Goal: Information Seeking & Learning: Learn about a topic

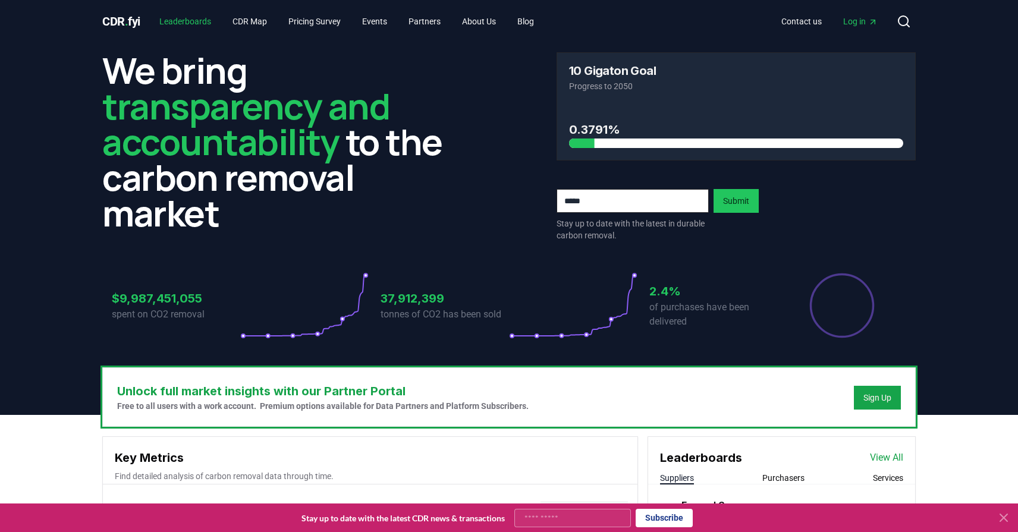
click at [203, 18] on link "Leaderboards" at bounding box center [185, 21] width 71 height 21
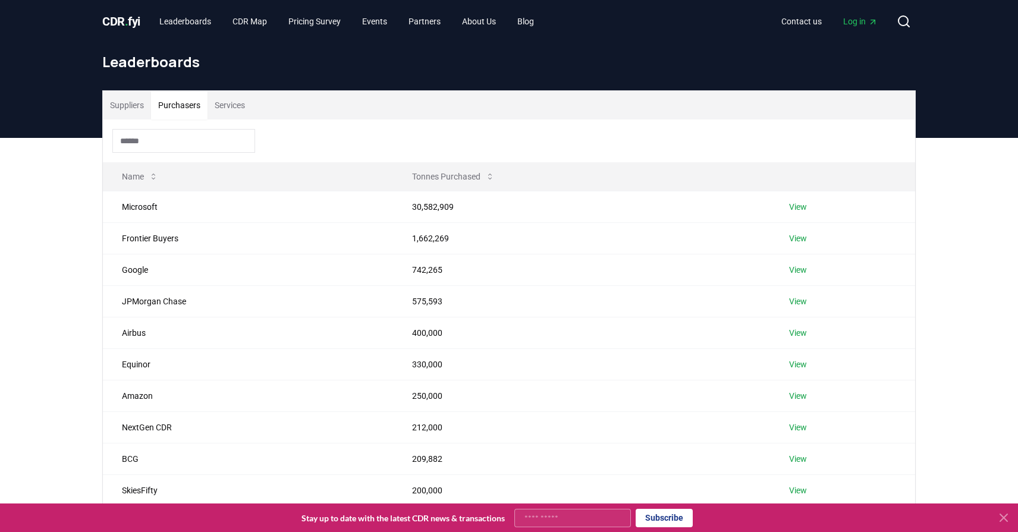
click at [193, 99] on button "Purchasers" at bounding box center [179, 105] width 56 height 29
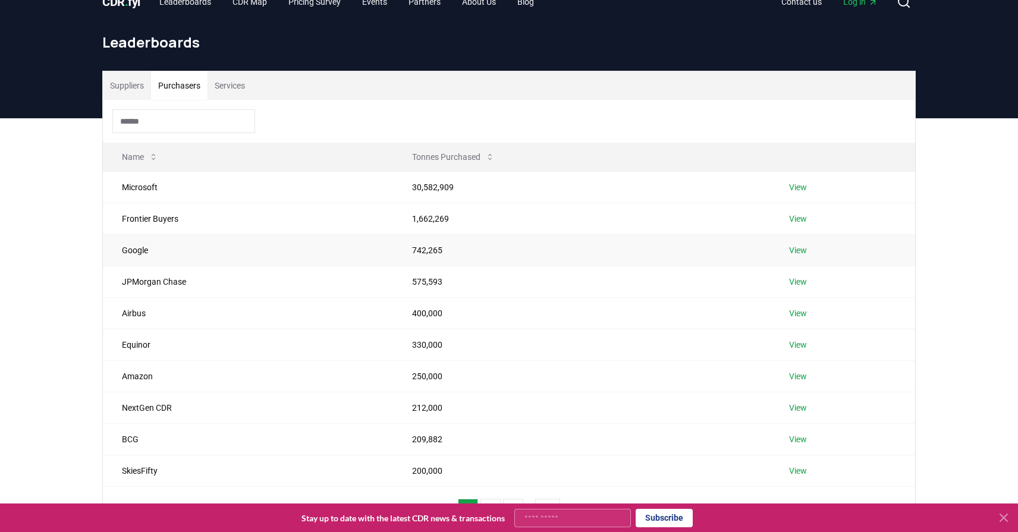
scroll to position [44, 0]
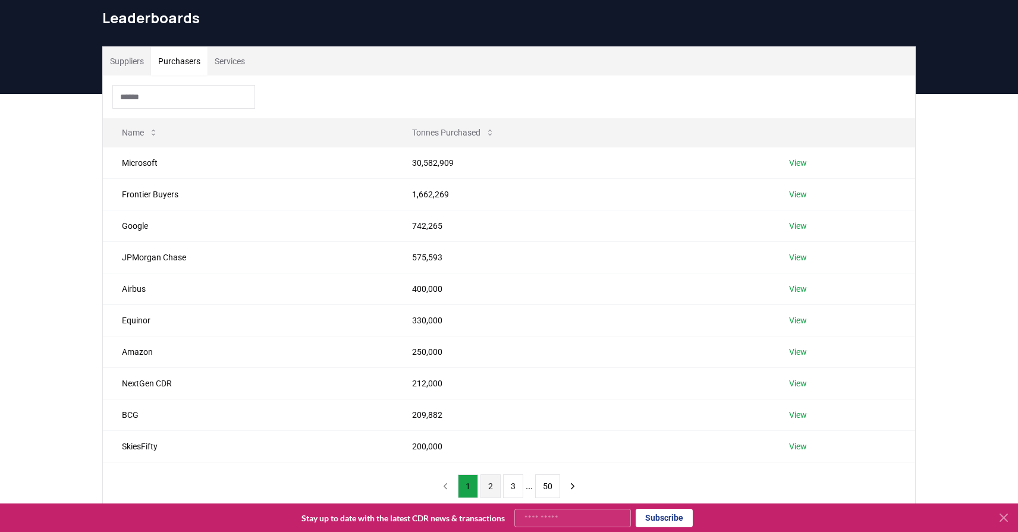
click at [484, 483] on button "2" at bounding box center [490, 486] width 20 height 24
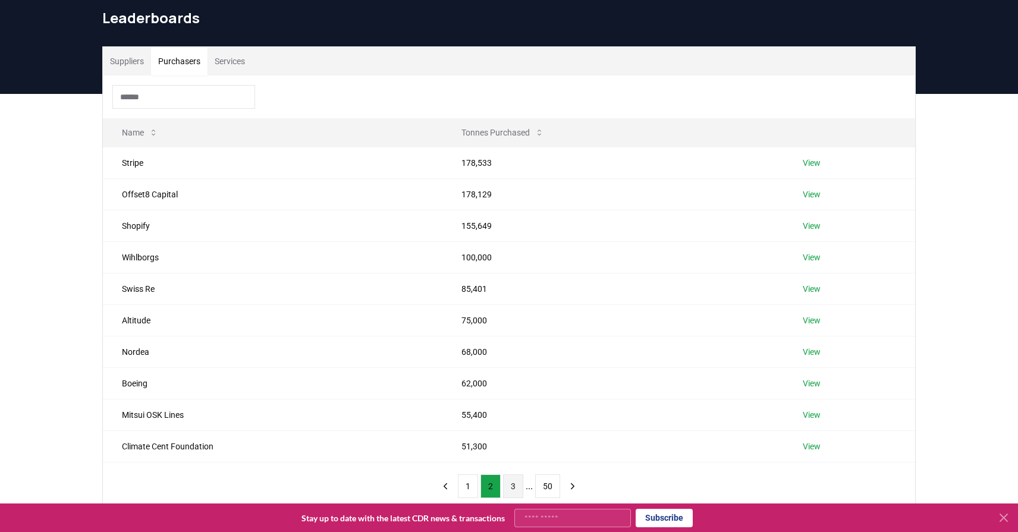
click at [512, 486] on button "3" at bounding box center [513, 486] width 20 height 24
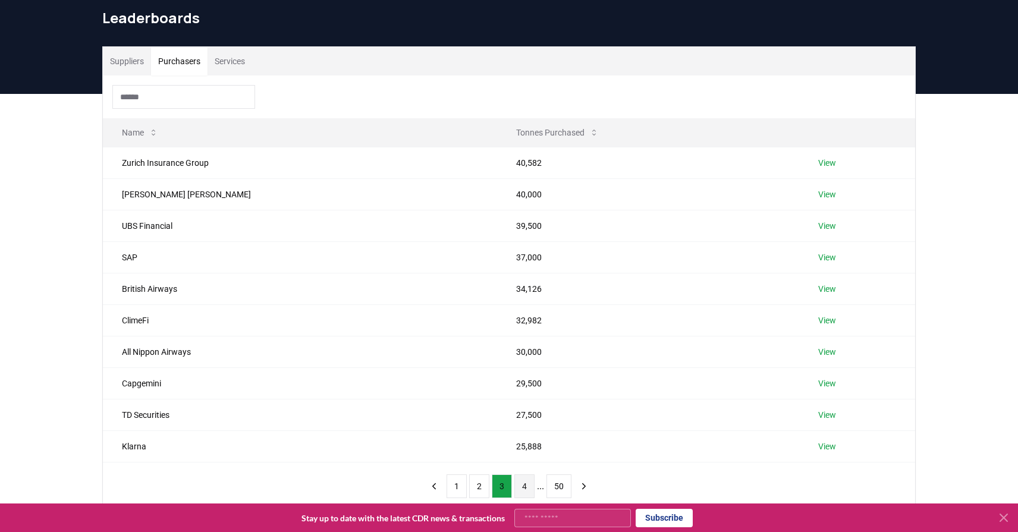
click at [517, 486] on button "4" at bounding box center [524, 486] width 20 height 24
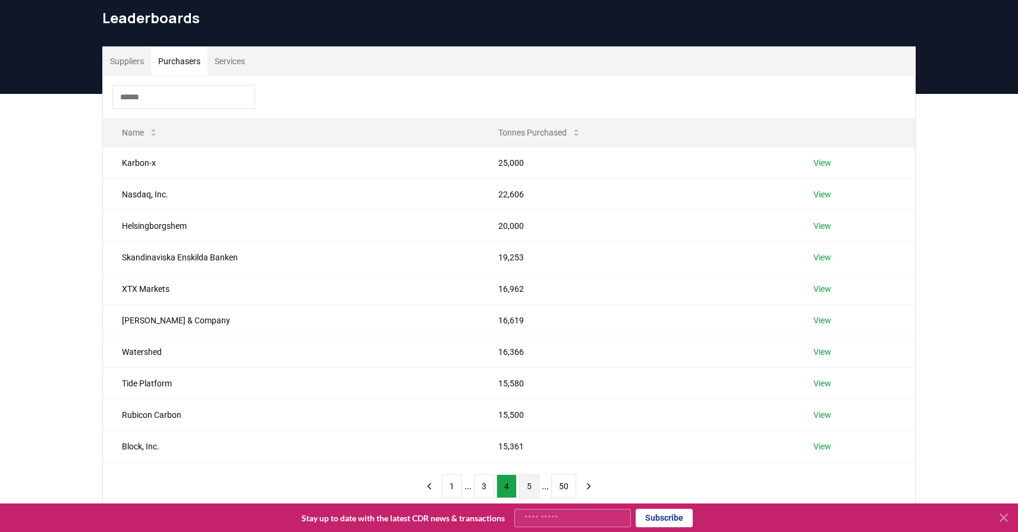
click at [529, 489] on button "5" at bounding box center [529, 486] width 20 height 24
click at [529, 489] on button "6" at bounding box center [529, 486] width 20 height 24
click at [526, 485] on button "7" at bounding box center [529, 486] width 20 height 24
click at [528, 484] on button "8" at bounding box center [529, 486] width 20 height 24
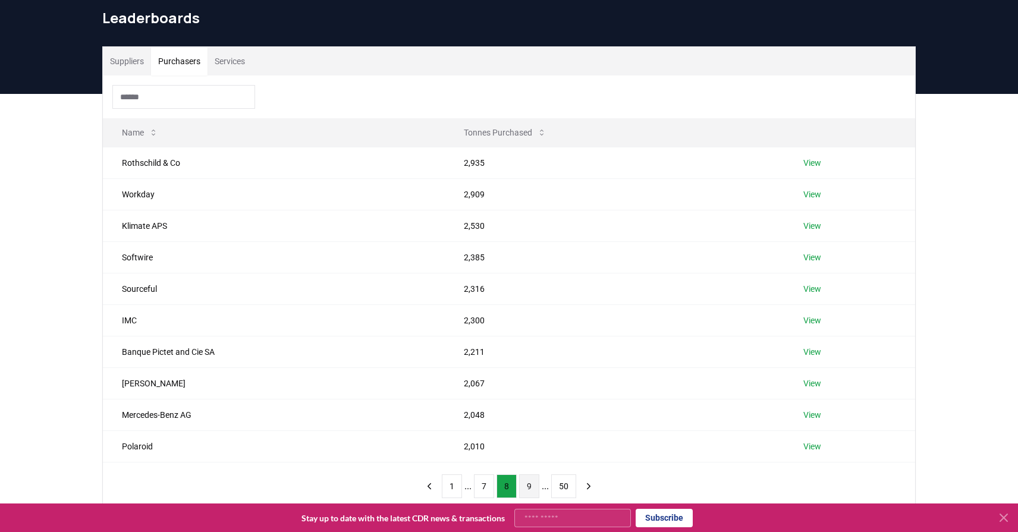
click at [530, 485] on button "9" at bounding box center [529, 486] width 20 height 24
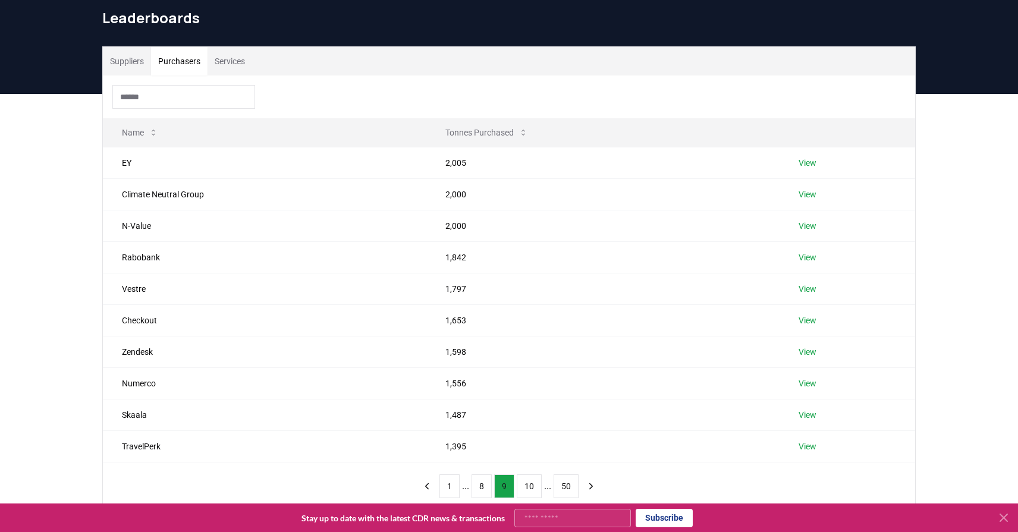
click at [530, 485] on button "10" at bounding box center [529, 486] width 25 height 24
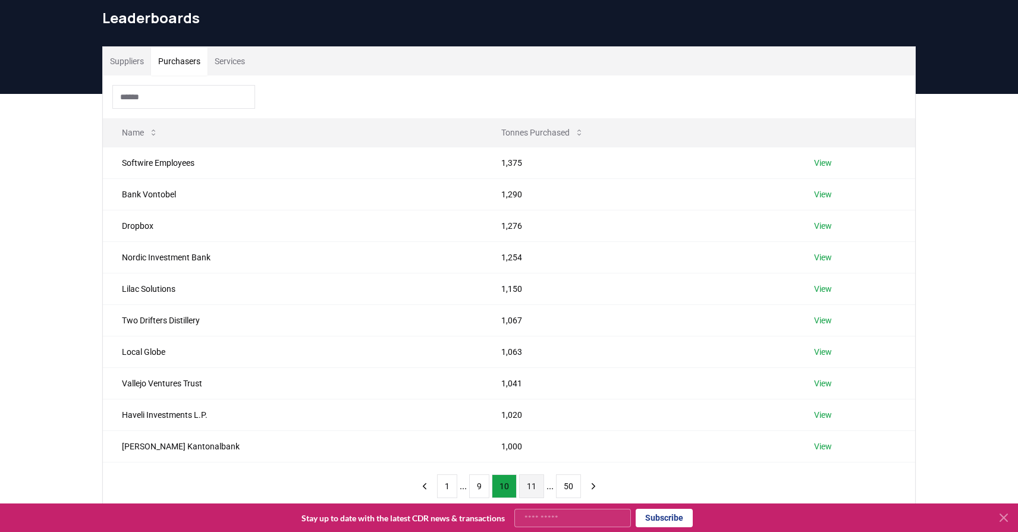
click at [533, 489] on button "11" at bounding box center [531, 486] width 25 height 24
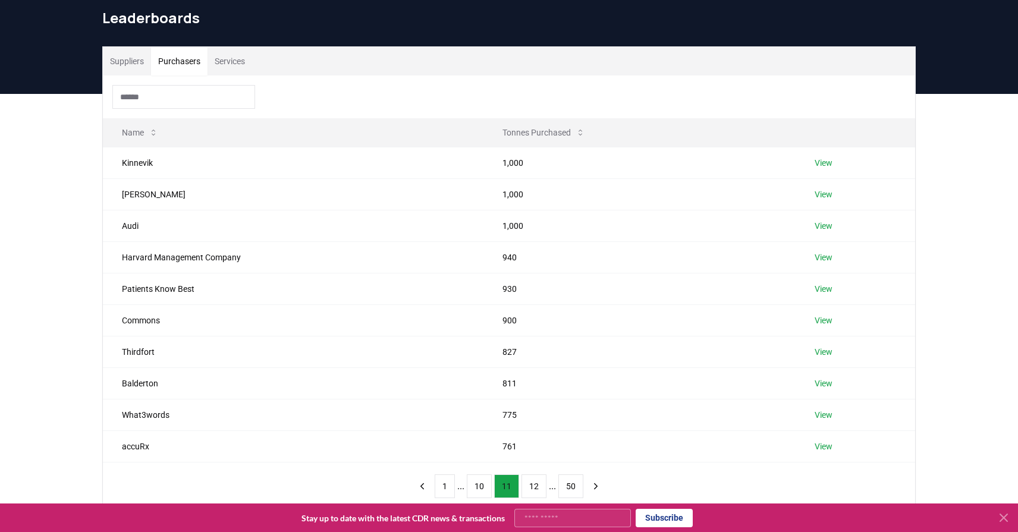
click at [533, 489] on button "12" at bounding box center [533, 486] width 25 height 24
click at [533, 489] on button "13" at bounding box center [533, 486] width 25 height 24
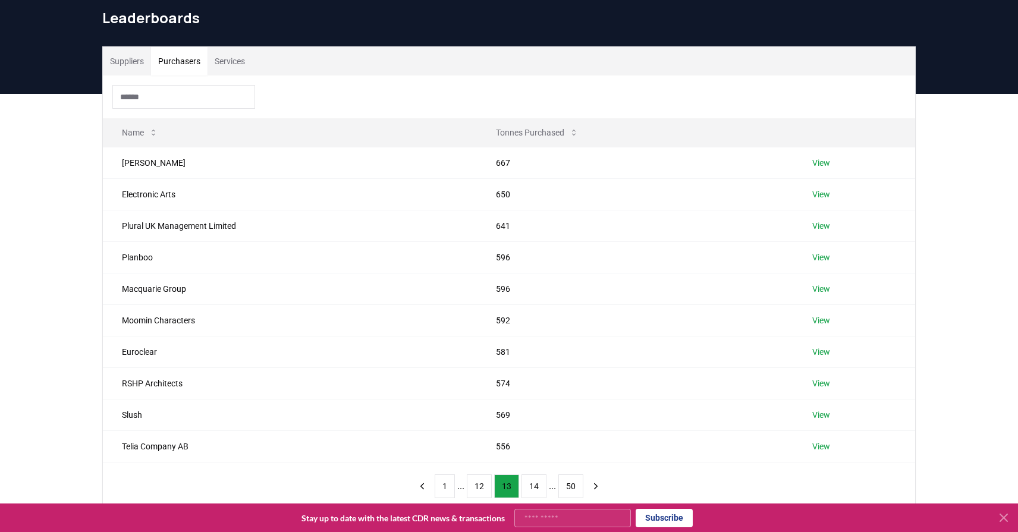
click at [533, 489] on button "14" at bounding box center [533, 486] width 25 height 24
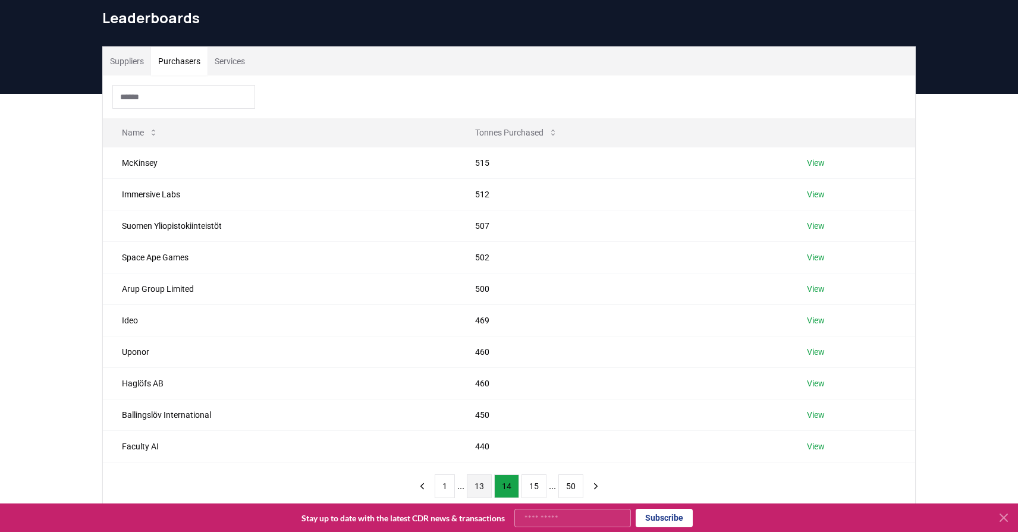
click at [477, 486] on button "13" at bounding box center [479, 486] width 25 height 24
